Goal: Check status: Check status

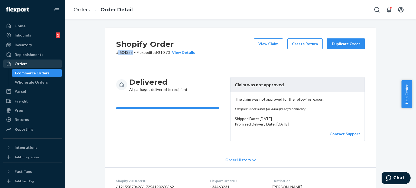
click at [20, 64] on div "Orders" at bounding box center [21, 63] width 13 height 5
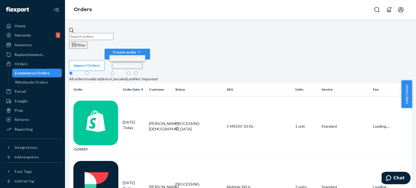
click at [94, 34] on input "text" at bounding box center [91, 36] width 44 height 7
paste input "I499522 Complete"
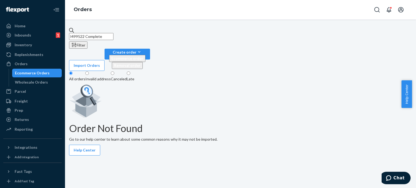
drag, startPoint x: 95, startPoint y: 32, endPoint x: 190, endPoint y: 30, distance: 95.4
click at [113, 33] on input "I499522 Complete" at bounding box center [91, 36] width 44 height 7
type input "I499522"
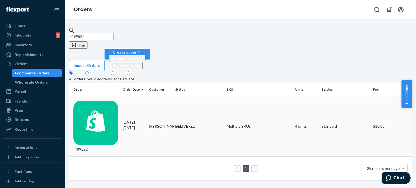
click at [109, 101] on div "I499522" at bounding box center [95, 127] width 45 height 52
